Goal: Information Seeking & Learning: Learn about a topic

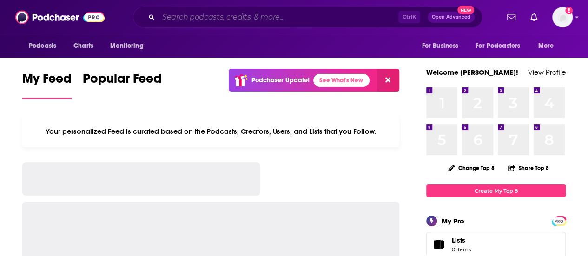
click at [325, 15] on input "Search podcasts, credits, & more..." at bounding box center [278, 17] width 240 height 15
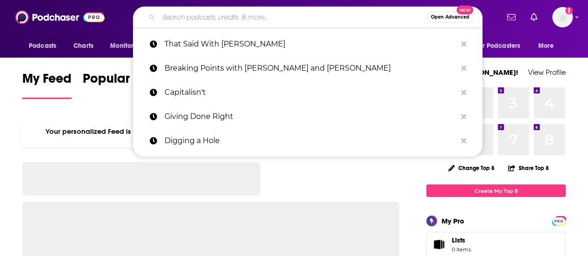
paste input "[URL][DOMAIN_NAME]"
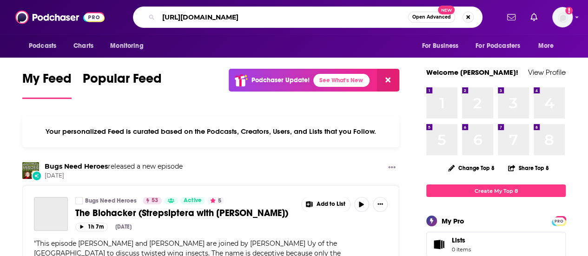
click at [325, 15] on input "[URL][DOMAIN_NAME]" at bounding box center [282, 17] width 249 height 15
type input "arc party"
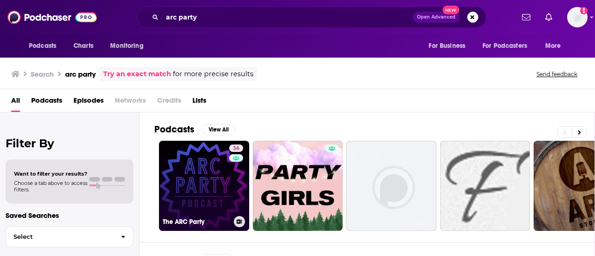
click at [224, 175] on link "36 The ARC Party" at bounding box center [204, 186] width 90 height 90
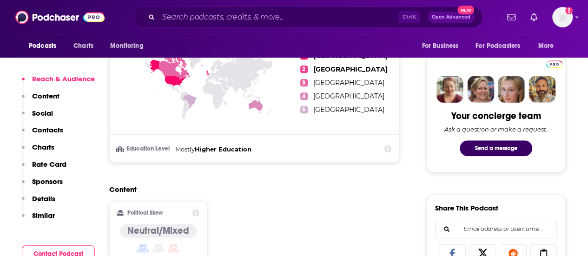
scroll to position [423, 0]
